Goal: Check status: Check status

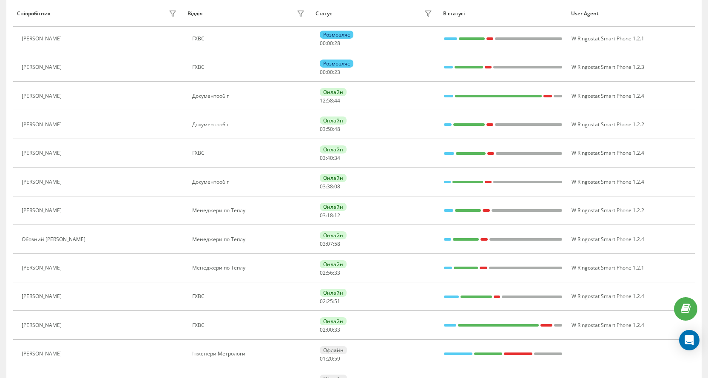
scroll to position [382, 0]
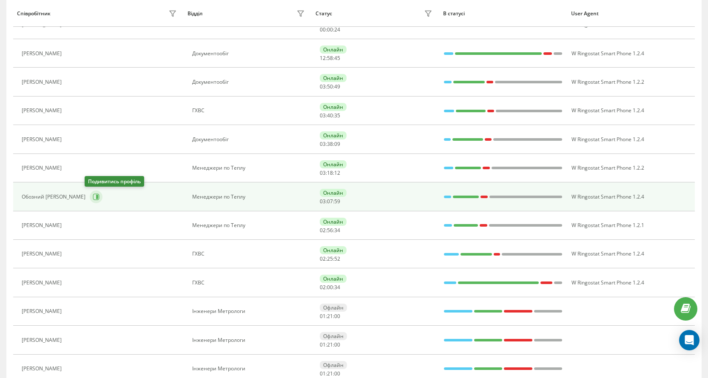
click at [96, 198] on icon at bounding box center [97, 197] width 2 height 4
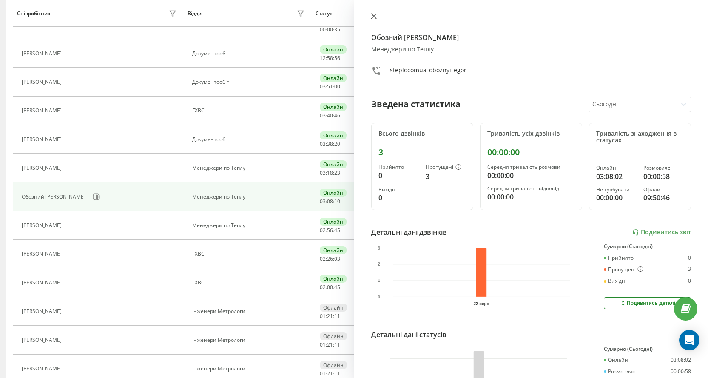
click at [375, 16] on icon at bounding box center [374, 16] width 6 height 6
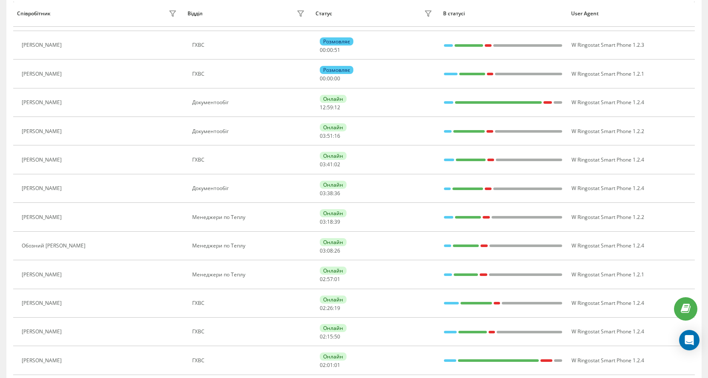
scroll to position [505, 0]
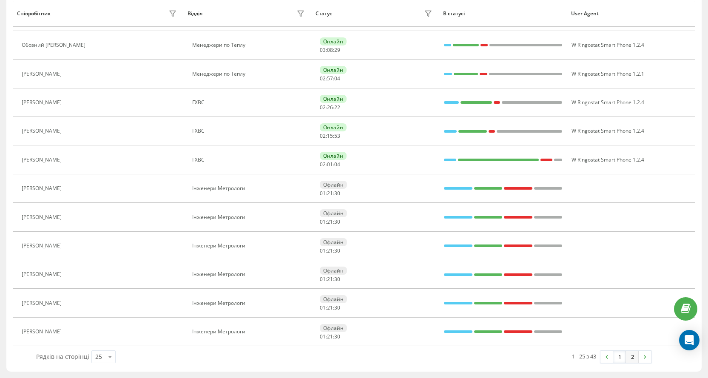
click at [630, 356] on link "2" at bounding box center [632, 357] width 13 height 12
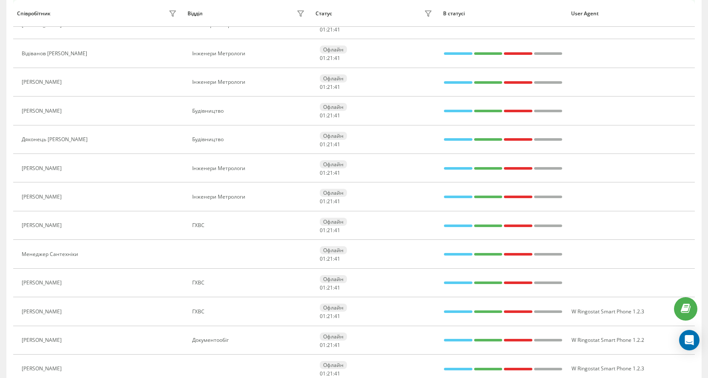
scroll to position [305, 0]
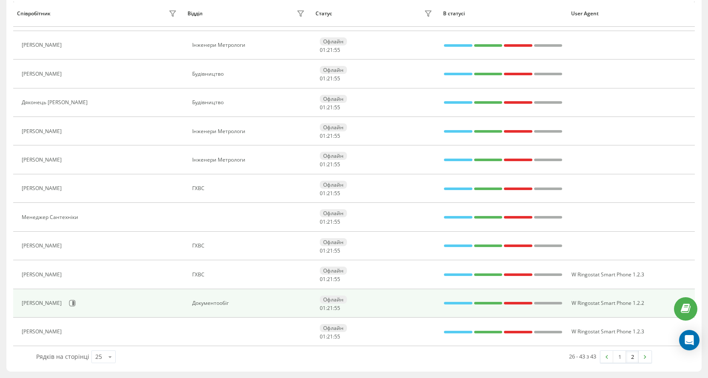
click at [315, 305] on td "Офлайн 01 : 21 : 55" at bounding box center [375, 303] width 128 height 28
click at [479, 303] on div at bounding box center [488, 303] width 28 height 3
click at [507, 303] on div at bounding box center [518, 303] width 28 height 3
click at [539, 303] on div at bounding box center [548, 303] width 28 height 3
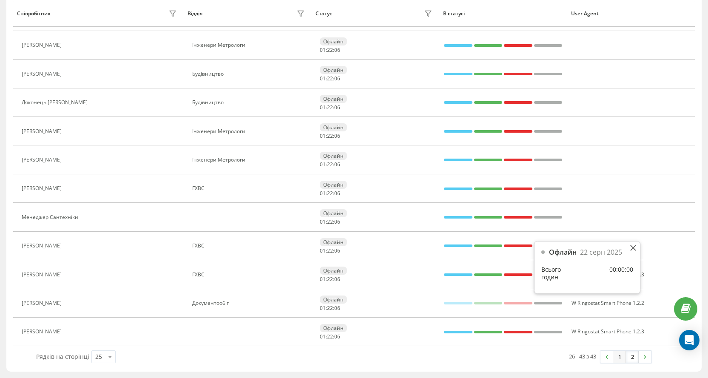
click at [621, 356] on link "1" at bounding box center [619, 357] width 13 height 12
